Goal: Task Accomplishment & Management: Complete application form

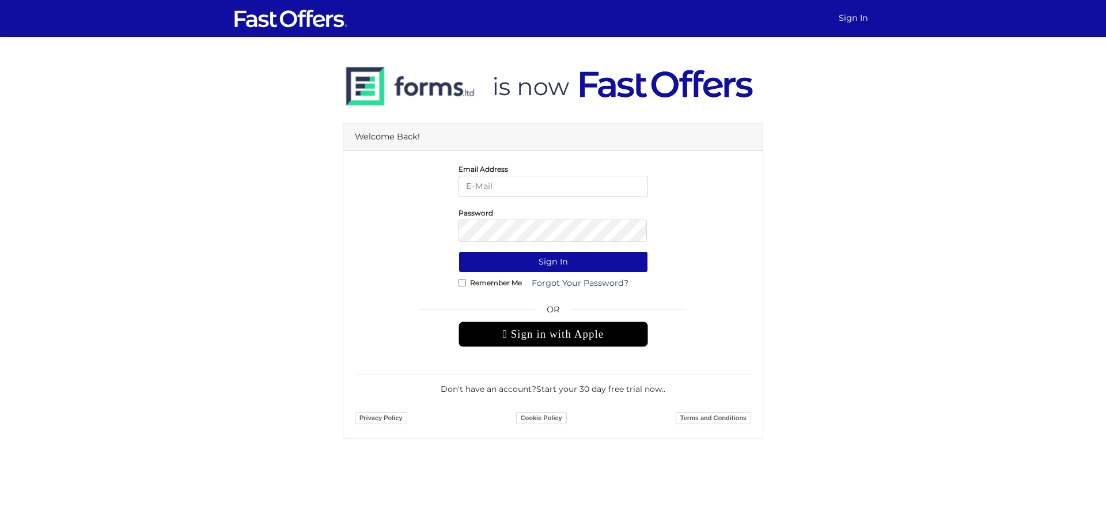
type input "[PERSON_NAME][EMAIL_ADDRESS][DOMAIN_NAME]"
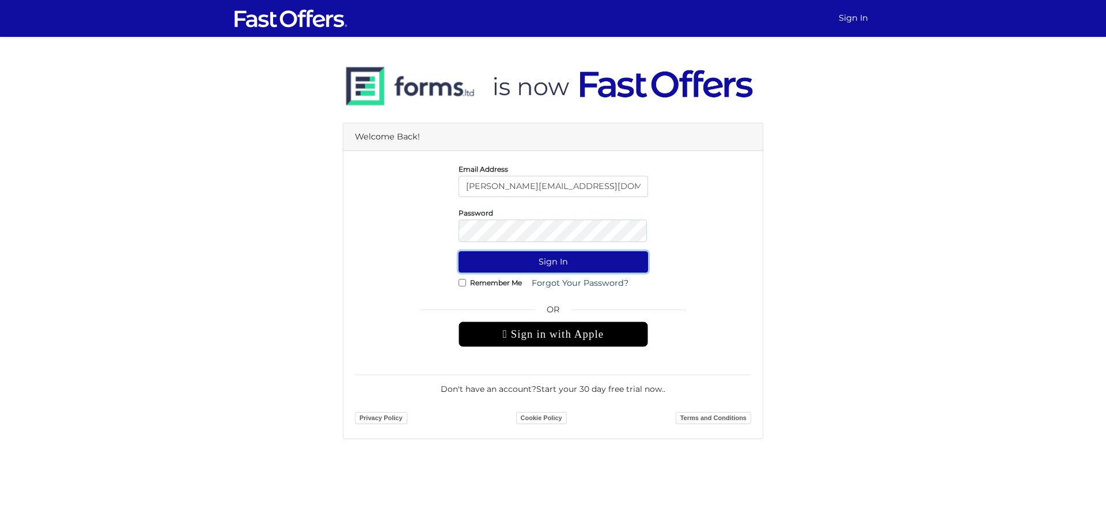
click at [550, 271] on button "Sign In" at bounding box center [554, 261] width 190 height 21
